Goal: Task Accomplishment & Management: Use online tool/utility

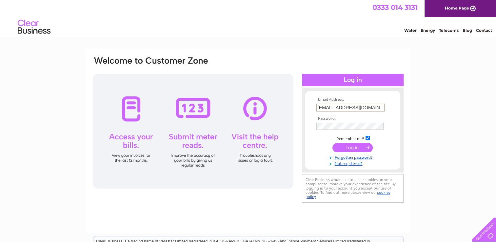
type input "dengxiaofang97@gmail.com"
click at [371, 140] on td "Remember me?" at bounding box center [353, 138] width 76 height 7
click at [370, 138] on input "checkbox" at bounding box center [368, 137] width 4 height 4
checkbox input "false"
click at [352, 150] on input "submit" at bounding box center [353, 147] width 40 height 9
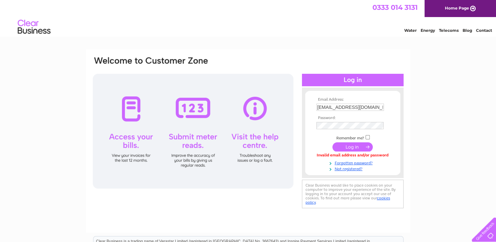
click at [349, 145] on input "submit" at bounding box center [353, 146] width 40 height 9
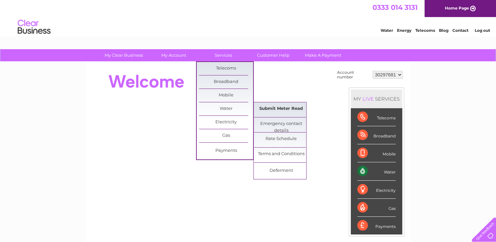
click at [271, 108] on link "Submit Meter Read" at bounding box center [281, 108] width 54 height 13
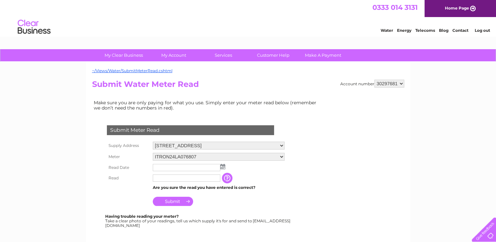
click at [172, 166] on input "text" at bounding box center [187, 167] width 68 height 7
click at [223, 167] on img at bounding box center [223, 166] width 5 height 5
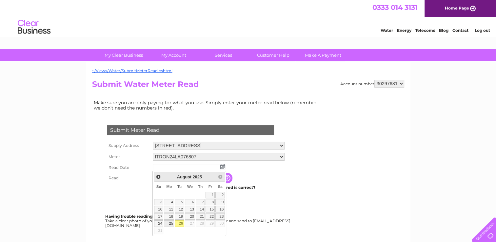
click at [170, 223] on link "25" at bounding box center [169, 224] width 10 height 7
type input "[DATE]"
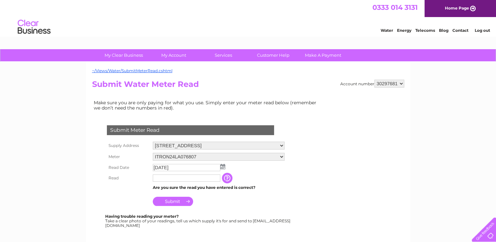
click at [169, 180] on input "text" at bounding box center [187, 178] width 68 height 7
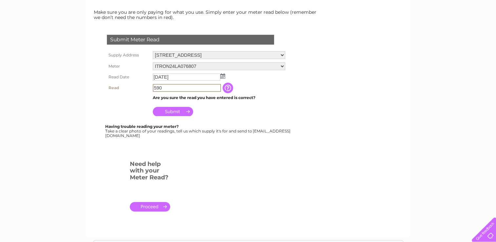
scroll to position [94, 0]
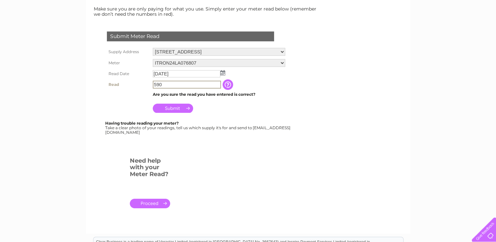
type input "590"
click at [167, 106] on input "Submit" at bounding box center [173, 108] width 40 height 9
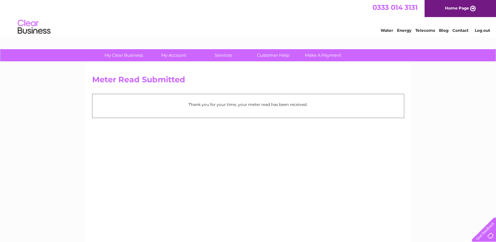
click at [479, 30] on link "Log out" at bounding box center [482, 30] width 15 height 5
